Goal: Information Seeking & Learning: Learn about a topic

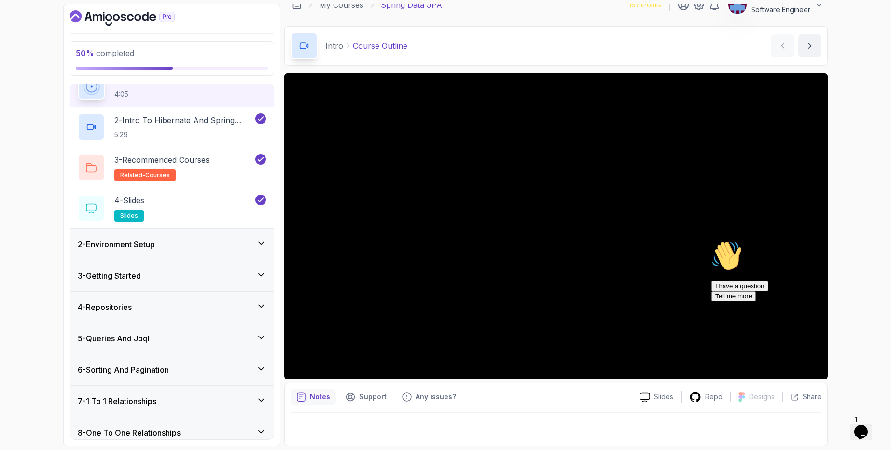
scroll to position [116, 0]
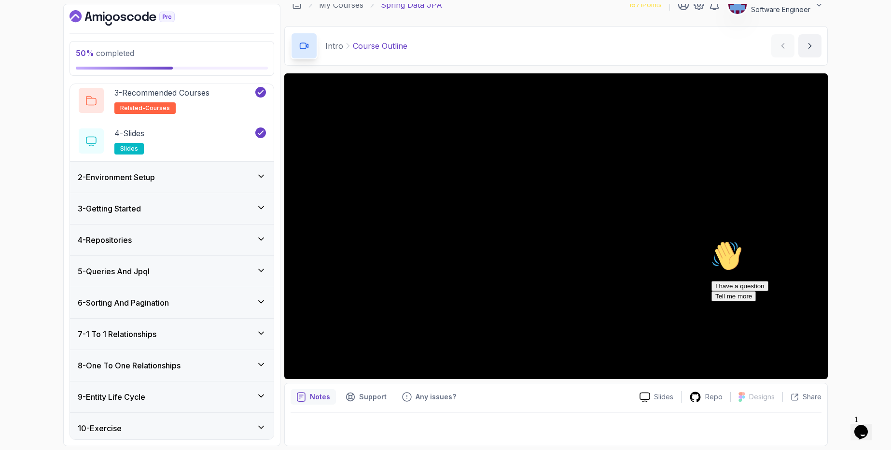
click at [753, 301] on div "I have a question Tell me more" at bounding box center [798, 291] width 174 height 20
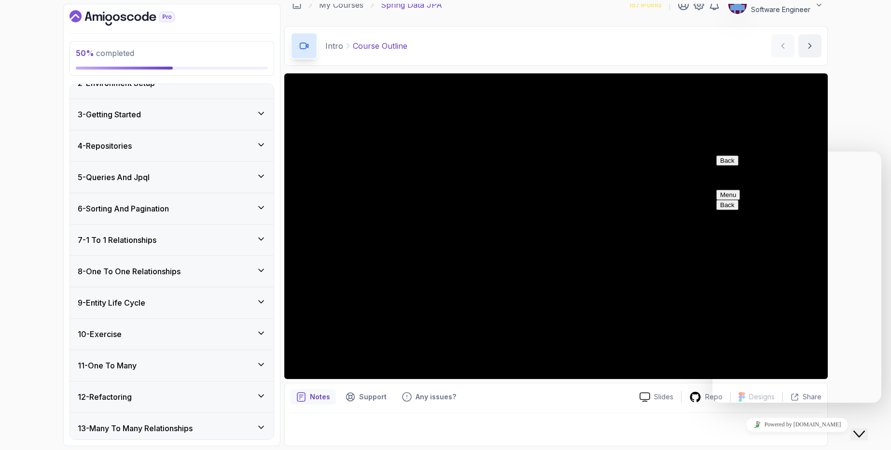
scroll to position [232, 0]
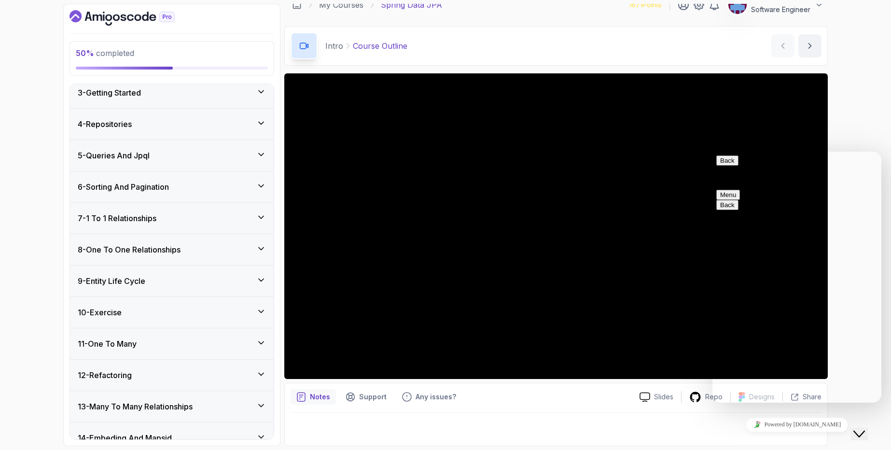
click at [139, 352] on div "11 - One To Many" at bounding box center [172, 343] width 204 height 31
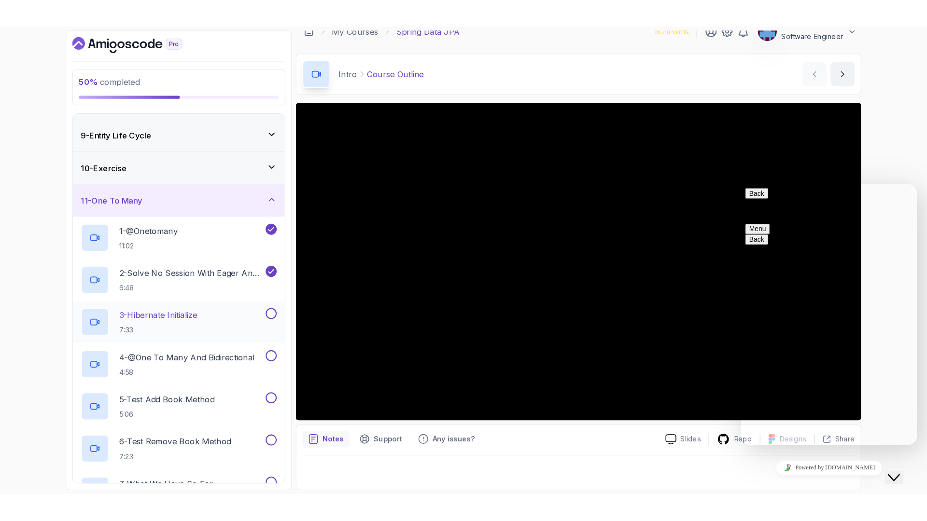
scroll to position [243, 0]
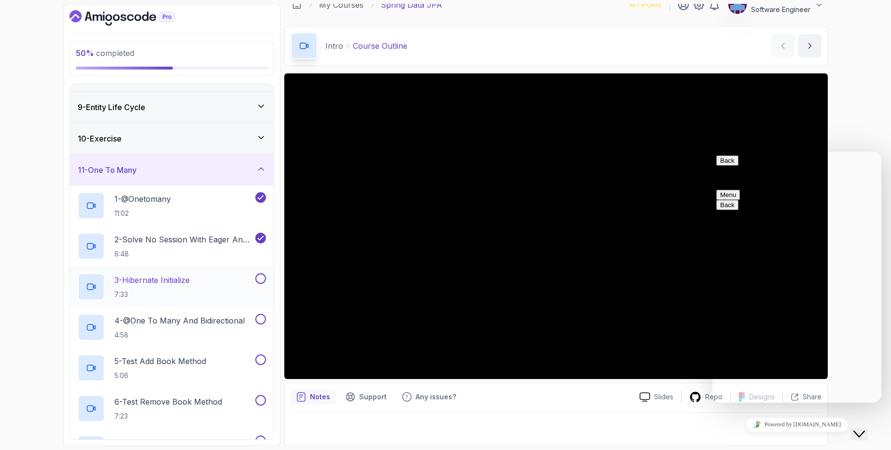
click at [173, 287] on h2 "3 - Hibernate Initialize 7:33" at bounding box center [151, 286] width 75 height 25
click at [796, 168] on div "Back Customer Support Menu" at bounding box center [796, 177] width 161 height 44
click at [740, 190] on button "Menu" at bounding box center [728, 195] width 24 height 10
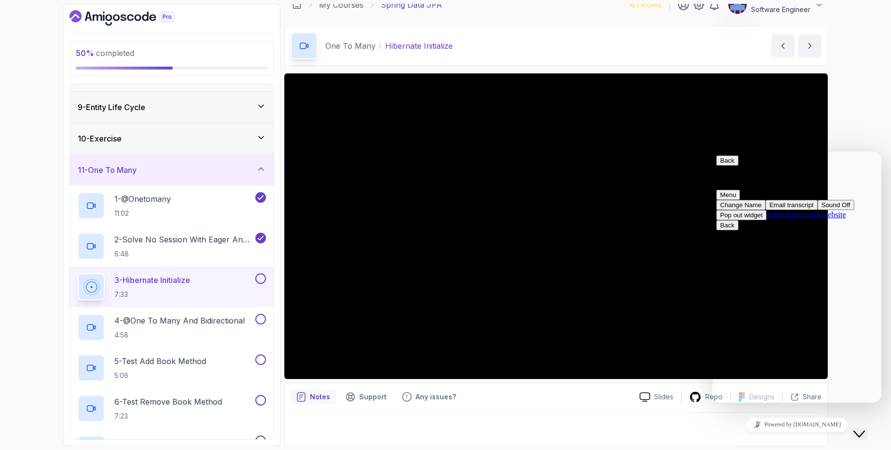
click at [720, 173] on div "Back Customer Support" at bounding box center [796, 168] width 161 height 27
drag, startPoint x: 716, startPoint y: 166, endPoint x: 1424, endPoint y: 321, distance: 724.5
click at [716, 166] on div "Back Customer Support Menu" at bounding box center [796, 177] width 161 height 44
click at [726, 166] on button "Back" at bounding box center [727, 160] width 22 height 10
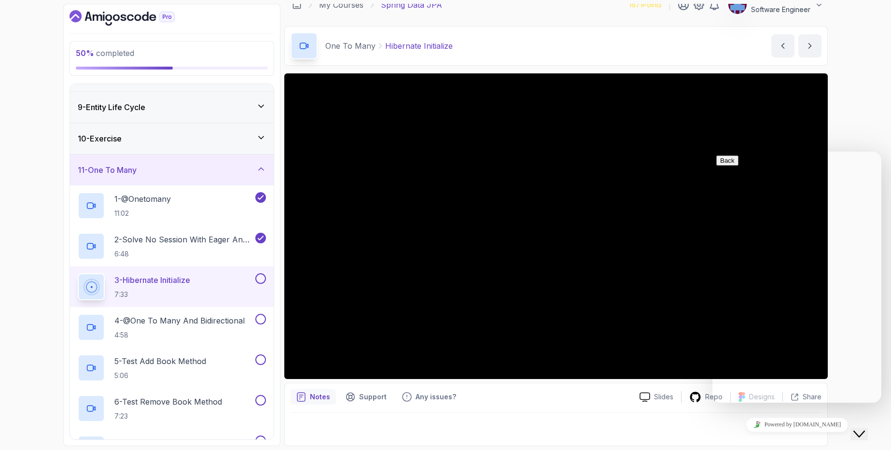
click at [747, 385] on div "Powered by [DOMAIN_NAME]" at bounding box center [796, 424] width 161 height 14
click at [796, 385] on div "Close Chat This icon closes the chat window." at bounding box center [859, 434] width 12 height 12
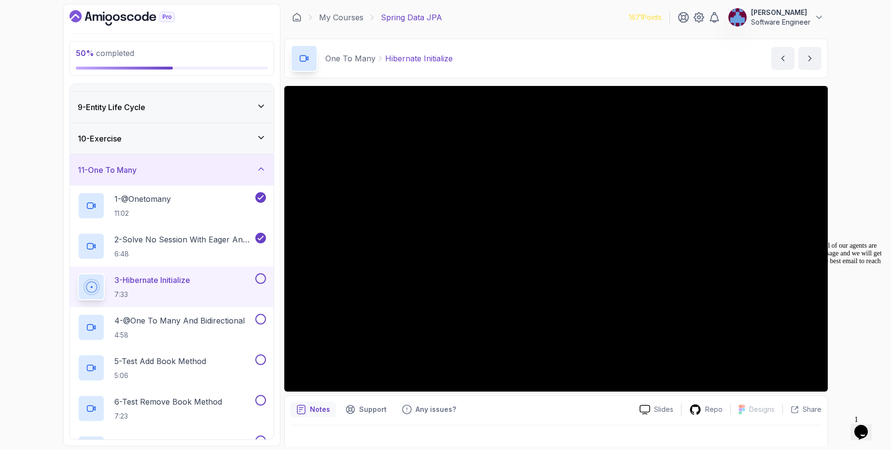
click at [711, 242] on icon "Chat attention grabber" at bounding box center [711, 242] width 0 height 0
click at [258, 281] on button at bounding box center [260, 278] width 11 height 11
click at [194, 320] on p "4 - @One To Many And Bidirectional" at bounding box center [179, 321] width 130 height 12
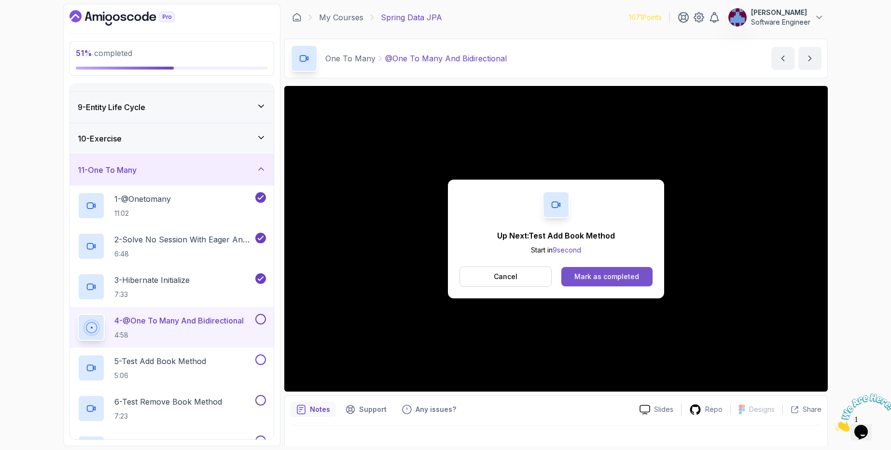
click at [589, 281] on div "Mark as completed" at bounding box center [606, 277] width 65 height 10
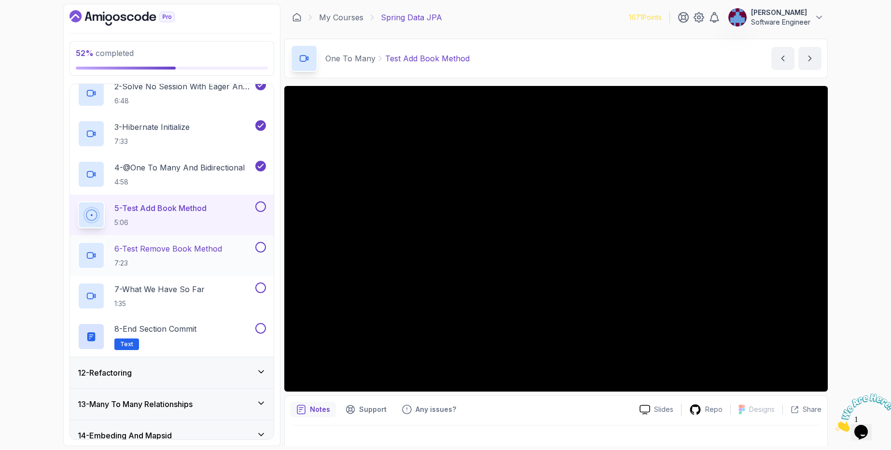
scroll to position [396, 0]
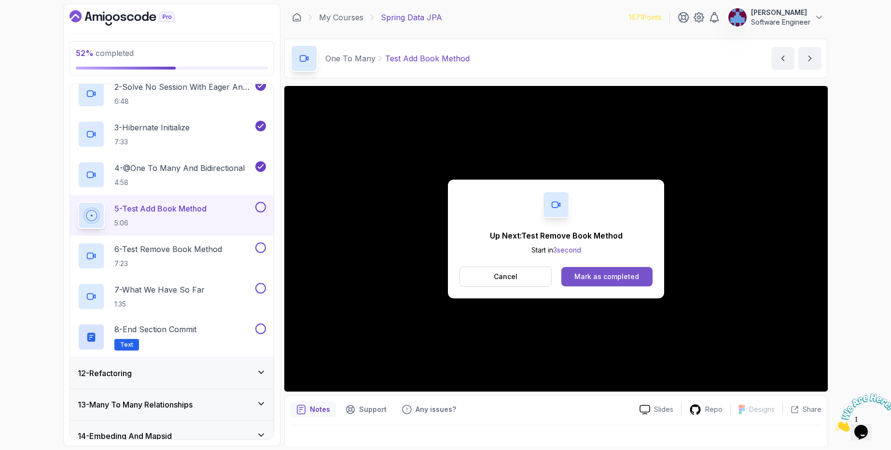
click at [644, 271] on button "Mark as completed" at bounding box center [606, 276] width 91 height 19
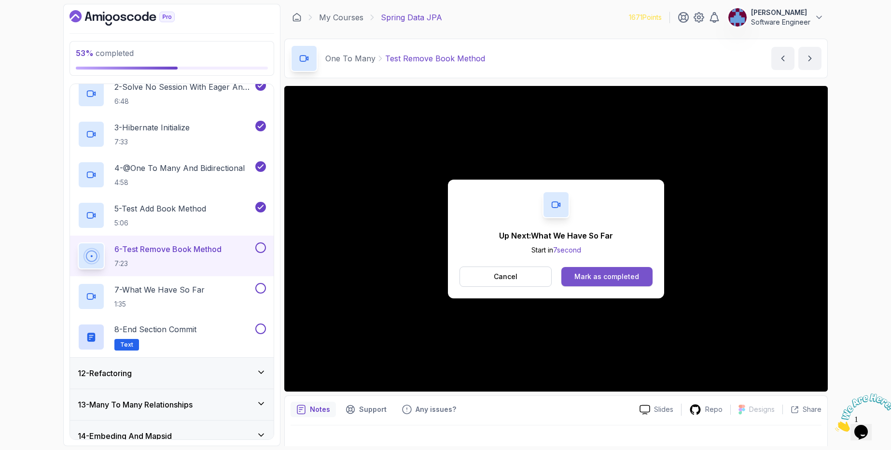
click at [605, 276] on div "Mark as completed" at bounding box center [606, 277] width 65 height 10
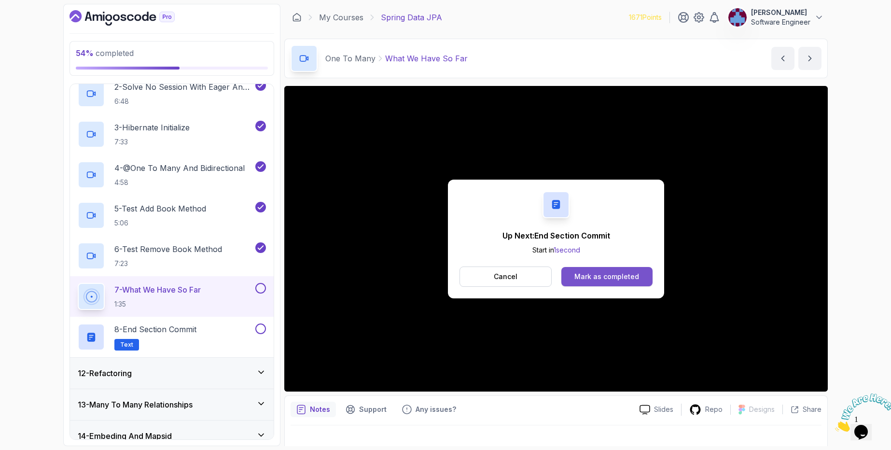
click at [606, 271] on button "Mark as completed" at bounding box center [606, 276] width 91 height 19
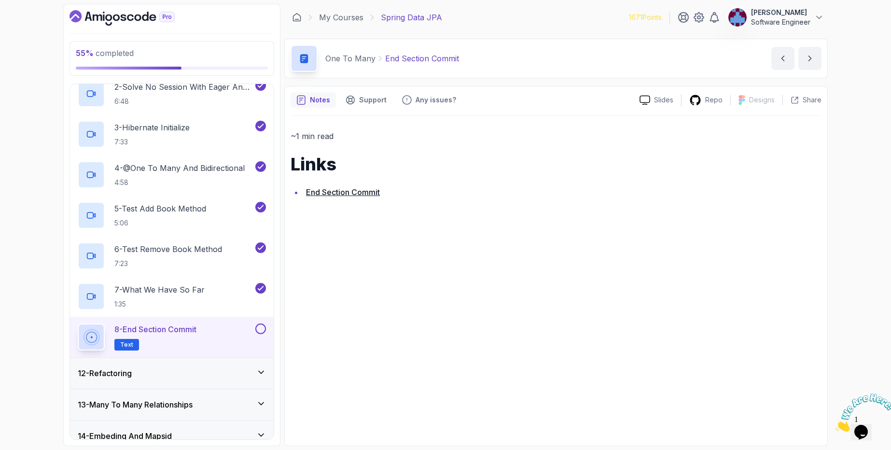
click at [260, 329] on button at bounding box center [260, 328] width 11 height 11
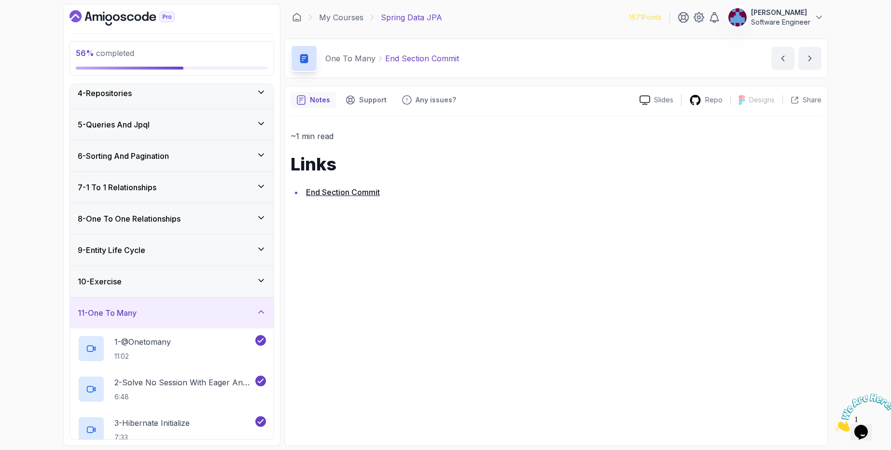
scroll to position [164, 0]
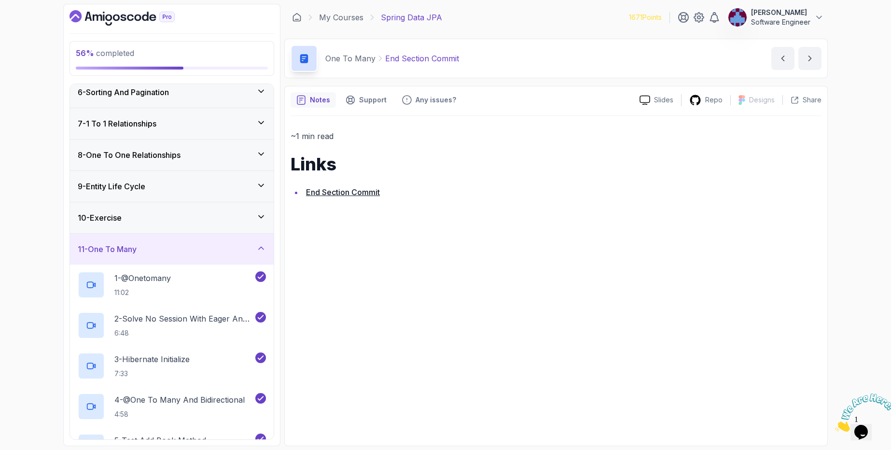
click at [179, 259] on div "11 - One To Many" at bounding box center [172, 249] width 204 height 31
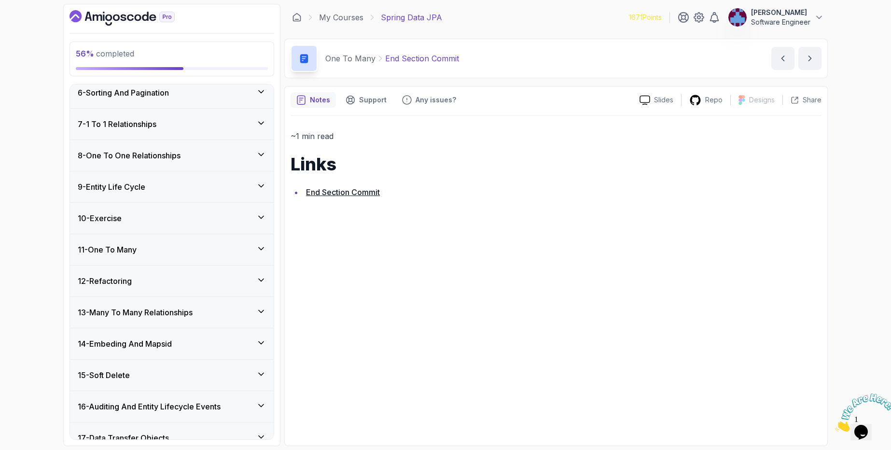
click at [132, 281] on h3 "12 - Refactoring" at bounding box center [105, 281] width 54 height 12
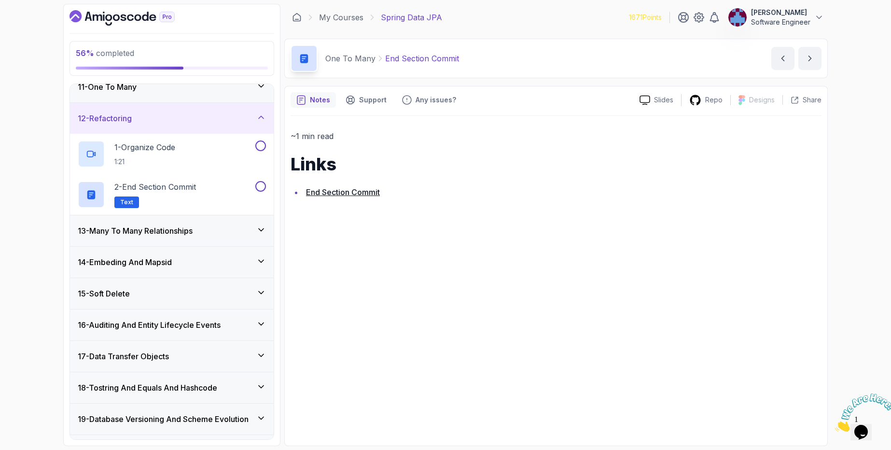
scroll to position [338, 0]
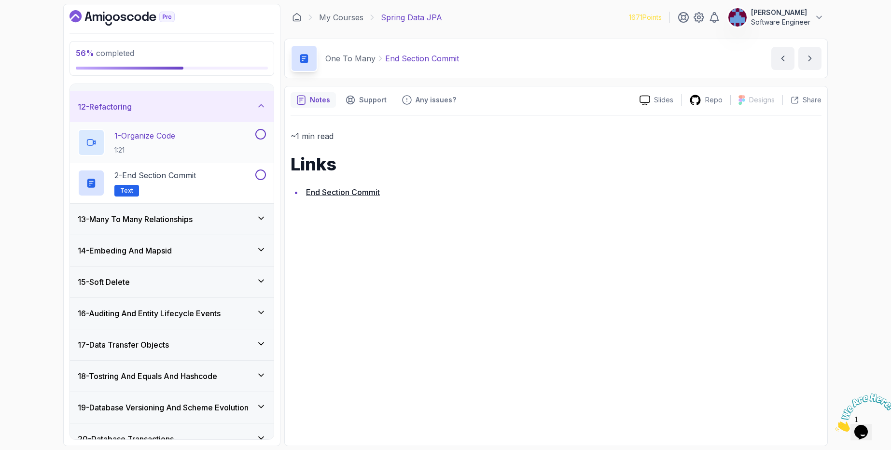
click at [167, 141] on p "1 - Organize Code" at bounding box center [144, 136] width 61 height 12
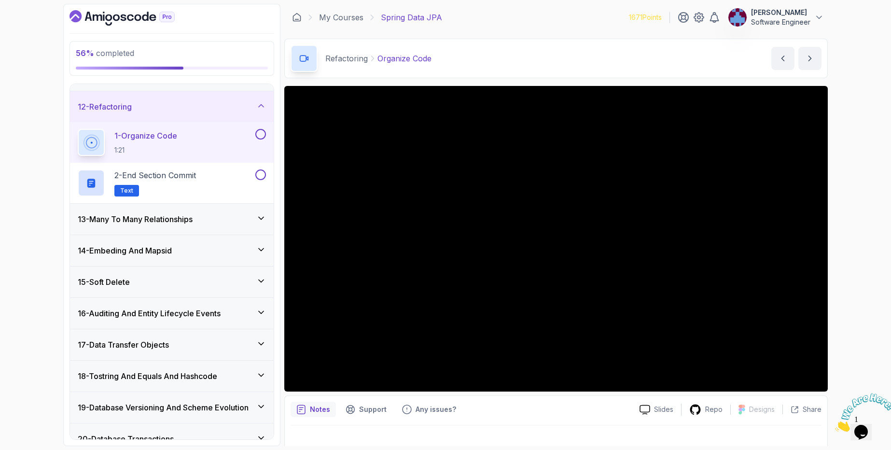
click at [253, 133] on div "1 - Organize Code 1:21" at bounding box center [166, 142] width 176 height 27
click at [259, 134] on button at bounding box center [260, 134] width 11 height 11
click at [263, 178] on button at bounding box center [260, 174] width 11 height 11
click at [195, 190] on h2 "2 - End Section Commit Text" at bounding box center [155, 182] width 82 height 27
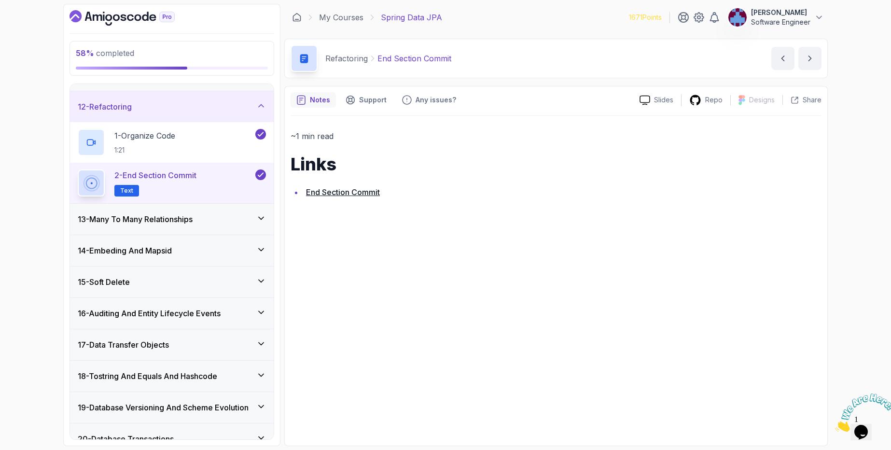
click at [175, 218] on h3 "13 - Many To Many Relationships" at bounding box center [135, 219] width 115 height 12
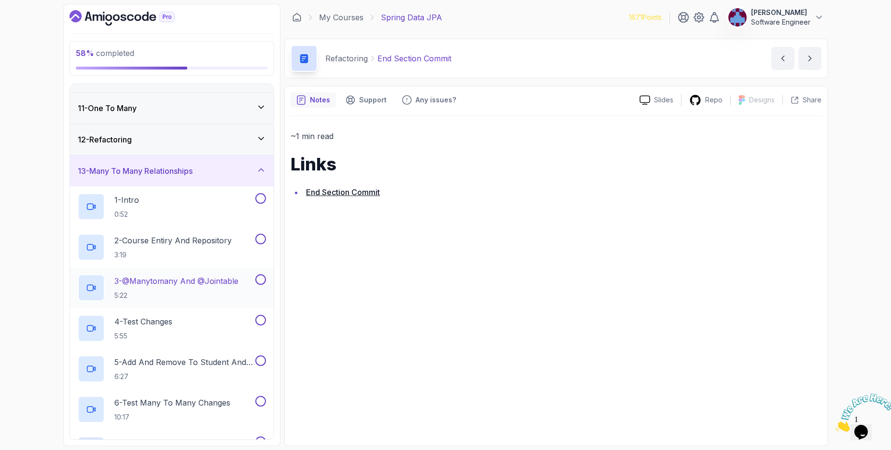
scroll to position [297, 0]
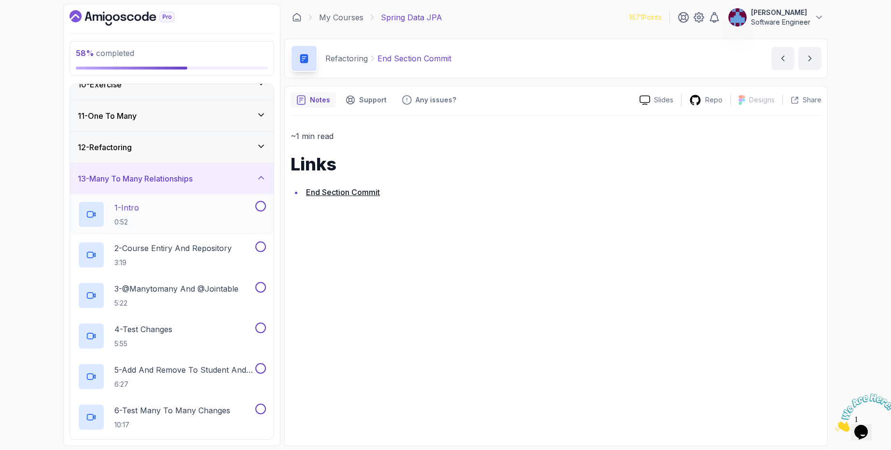
click at [201, 202] on div "1 - Intro 0:52" at bounding box center [166, 214] width 176 height 27
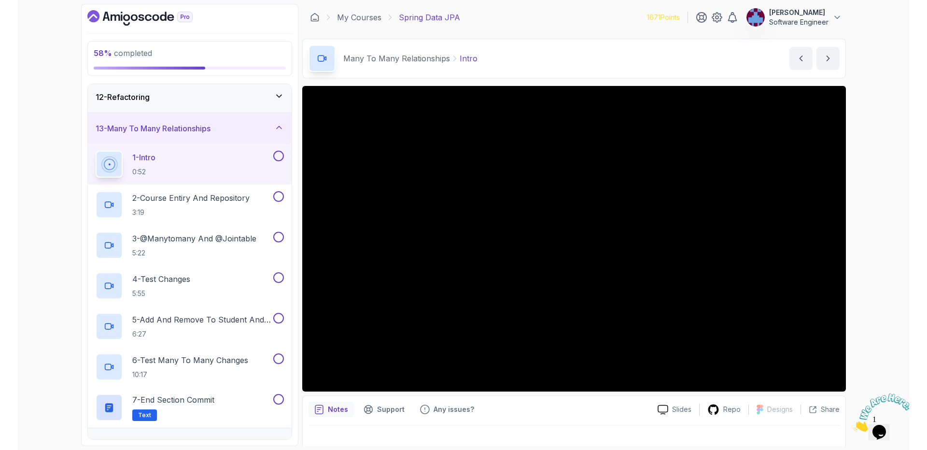
scroll to position [13, 0]
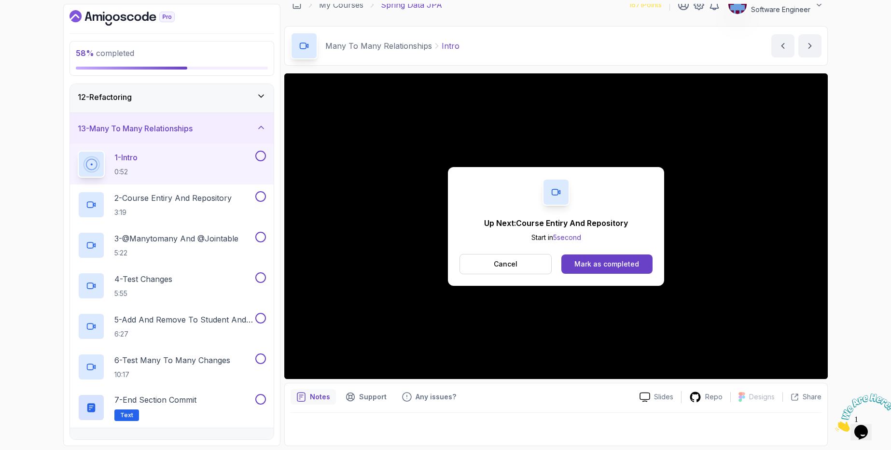
click at [654, 254] on div "Up Next: Course Entiry And Repository Start in 5 second Cancel Mark as completed" at bounding box center [556, 226] width 216 height 119
click at [621, 259] on div "Mark as completed" at bounding box center [606, 264] width 65 height 10
